Goal: Task Accomplishment & Management: Complete application form

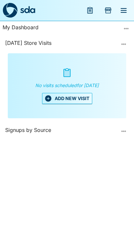
click at [85, 103] on button "ADD NEW VISIT" at bounding box center [67, 98] width 50 height 11
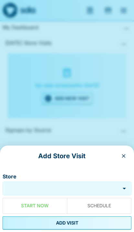
click at [65, 188] on input "Store" at bounding box center [61, 188] width 115 height 7
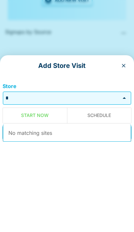
scroll to position [27, 0]
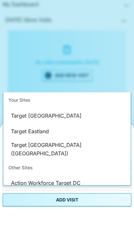
click at [22, 146] on li "Target Eastland" at bounding box center [67, 154] width 128 height 16
type input "**********"
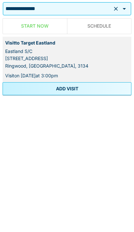
click at [117, 216] on button "ADD VISIT" at bounding box center [67, 222] width 129 height 13
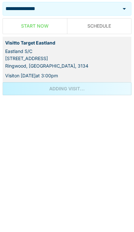
scroll to position [27, 0]
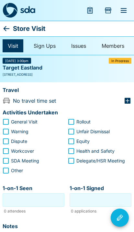
click at [10, 30] on icon at bounding box center [7, 29] width 8 height 8
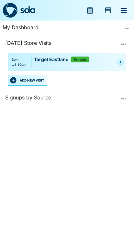
click at [27, 76] on button "ADD NEW VISIT" at bounding box center [28, 80] width 40 height 11
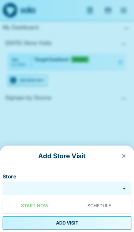
click at [80, 185] on input "Store" at bounding box center [61, 188] width 115 height 7
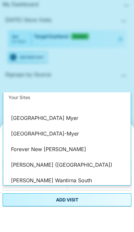
scroll to position [13, 0]
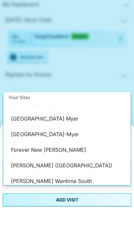
click at [20, 180] on li "[PERSON_NAME] ([GEOGRAPHIC_DATA])" at bounding box center [67, 188] width 128 height 16
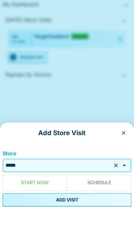
type input "**********"
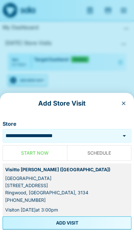
click at [95, 222] on button "ADD VISIT" at bounding box center [67, 222] width 129 height 13
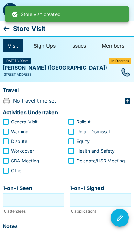
click at [7, 30] on icon at bounding box center [7, 29] width 8 height 8
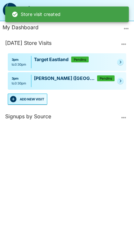
click at [42, 99] on button "ADD NEW VISIT" at bounding box center [28, 98] width 40 height 11
